Goal: Find contact information: Find contact information

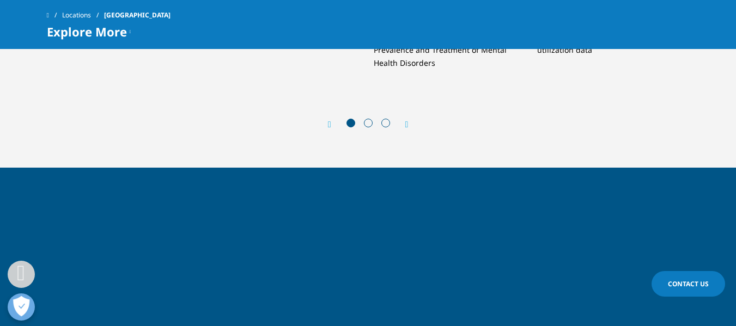
scroll to position [1416, 0]
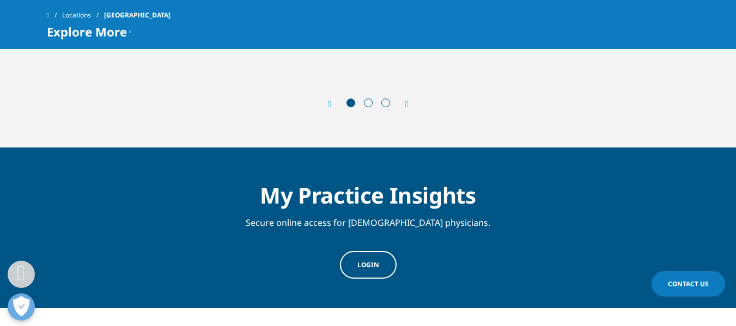
click at [686, 283] on span "Contact Us" at bounding box center [688, 283] width 41 height 9
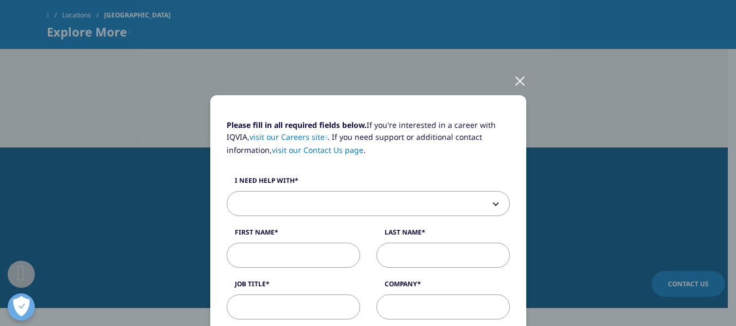
scroll to position [0, 0]
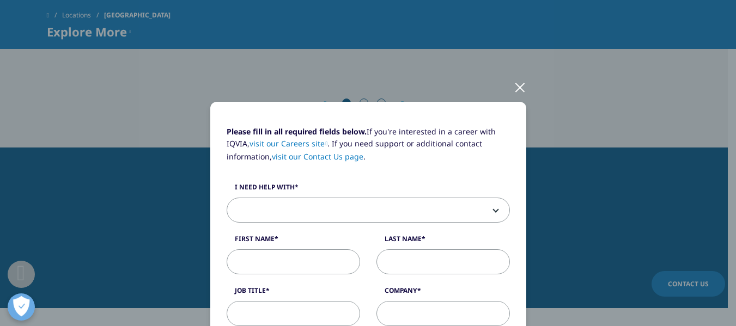
click at [333, 156] on link "visit our Contact Us page" at bounding box center [317, 156] width 91 height 10
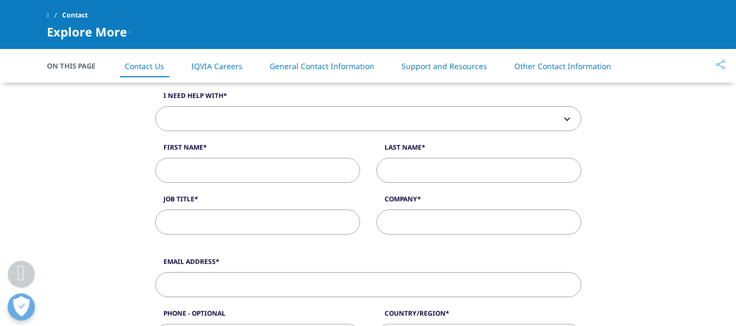
click at [323, 64] on link "General Contact Information" at bounding box center [322, 66] width 105 height 10
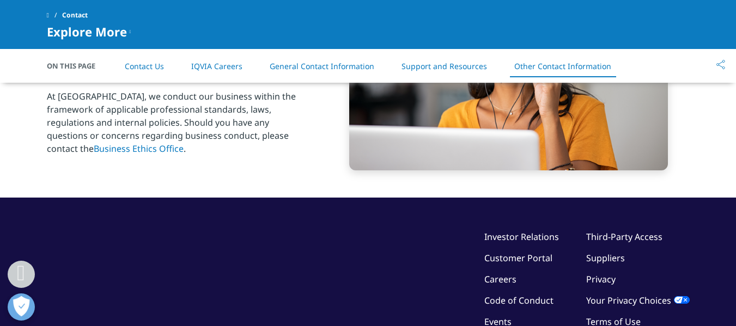
scroll to position [1942, 0]
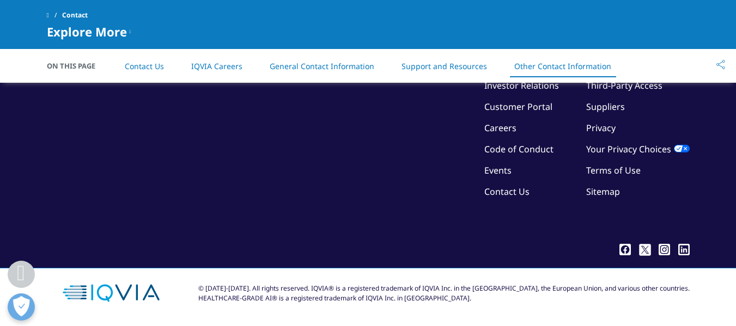
click at [496, 132] on link "Careers" at bounding box center [500, 128] width 32 height 12
